Goal: Browse casually

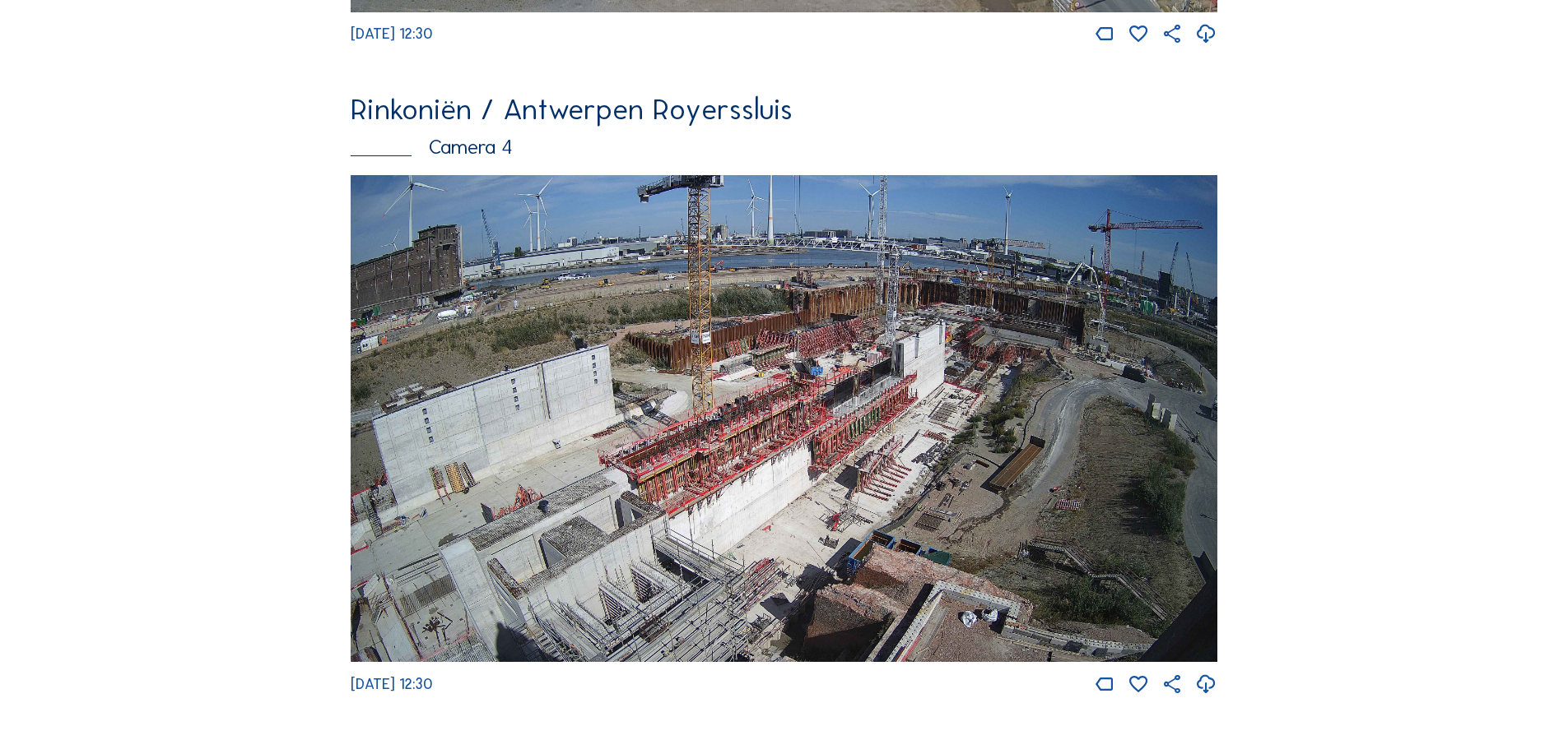
scroll to position [2798, 0]
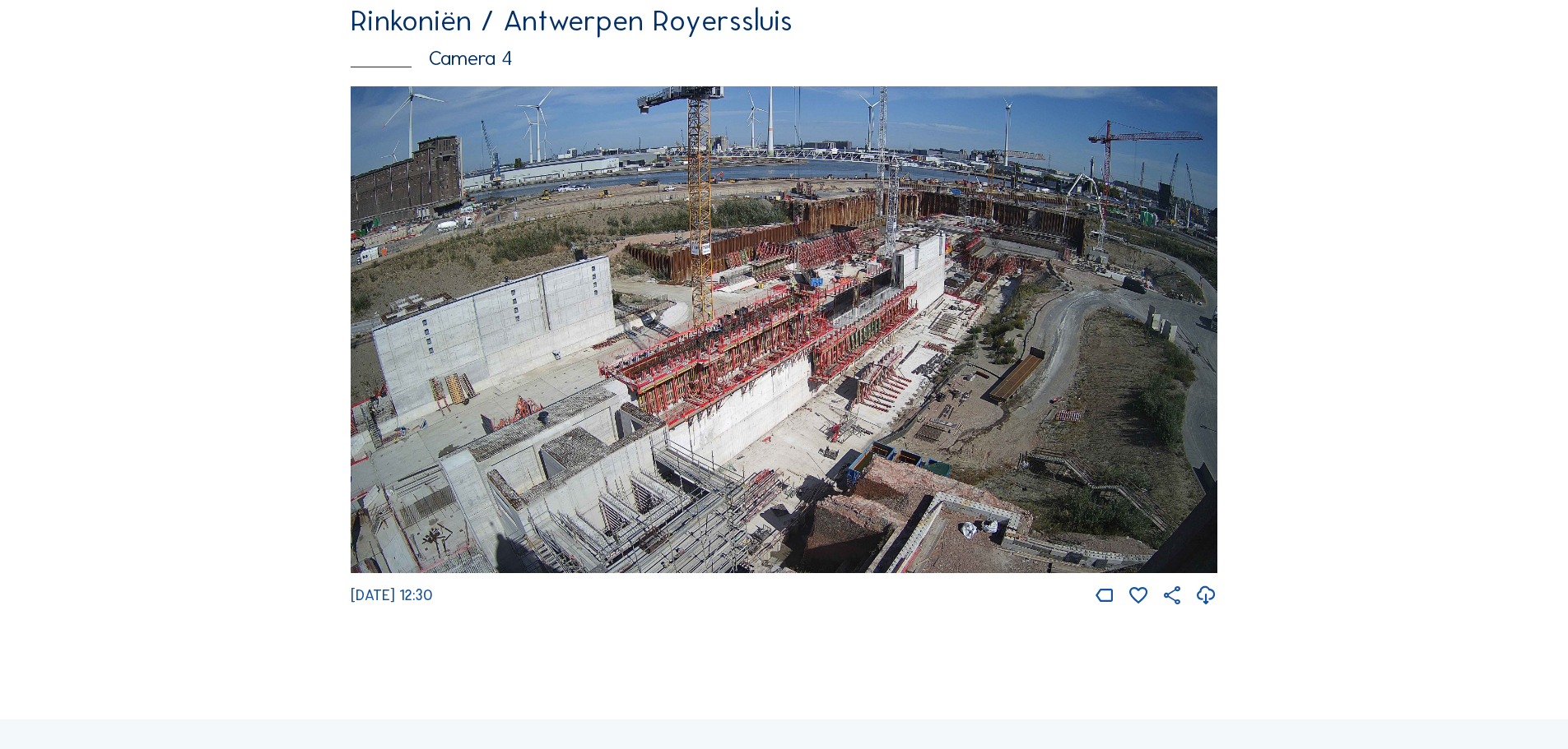
click at [864, 363] on img at bounding box center [784, 330] width 867 height 488
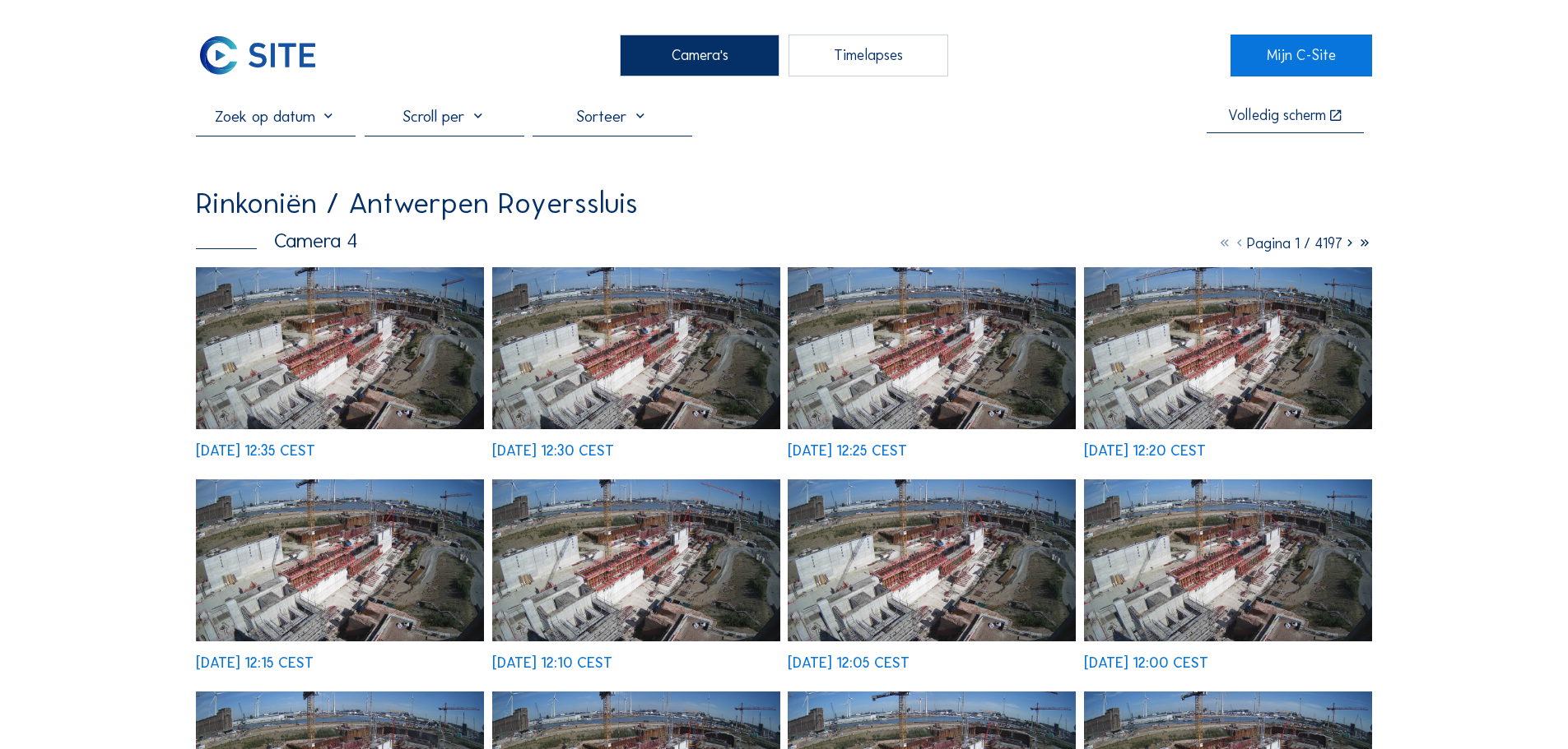
click at [416, 311] on img at bounding box center [339, 348] width 288 height 162
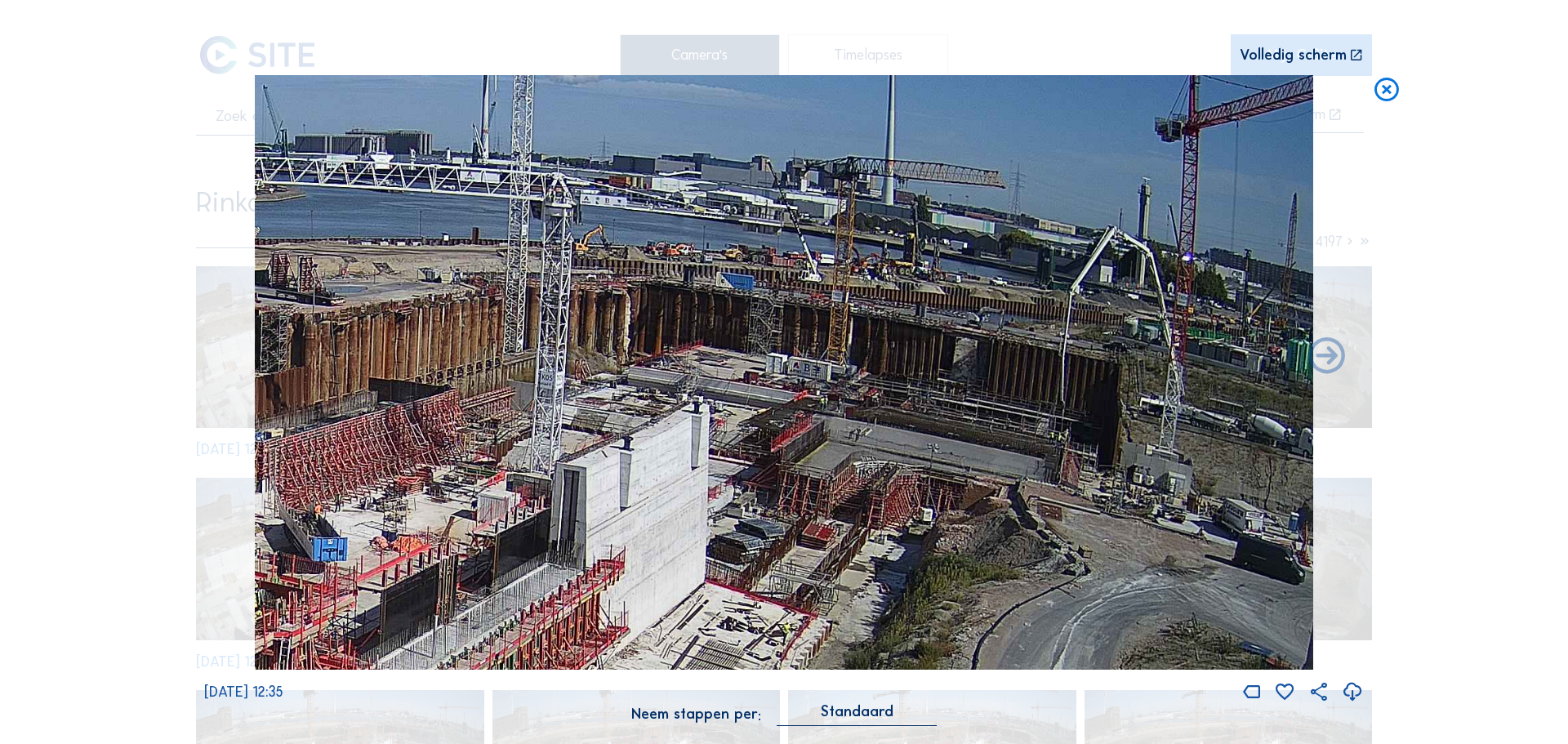
click at [1475, 479] on div "Scroll om door de tijd te reizen | Druk op de 'Alt'-[PERSON_NAME] + scroll om t…" at bounding box center [784, 372] width 1568 height 744
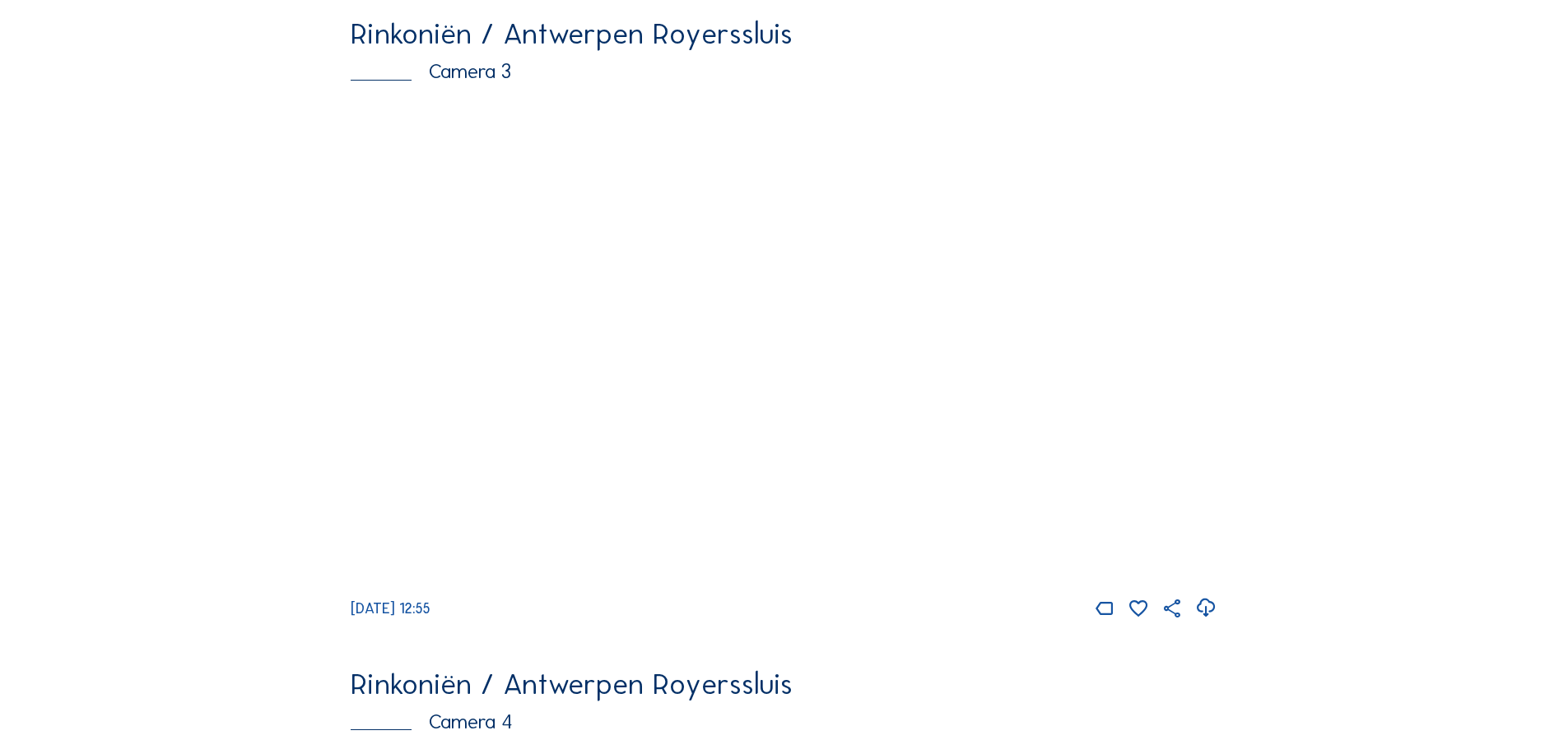
scroll to position [2140, 0]
